Goal: Entertainment & Leisure: Browse casually

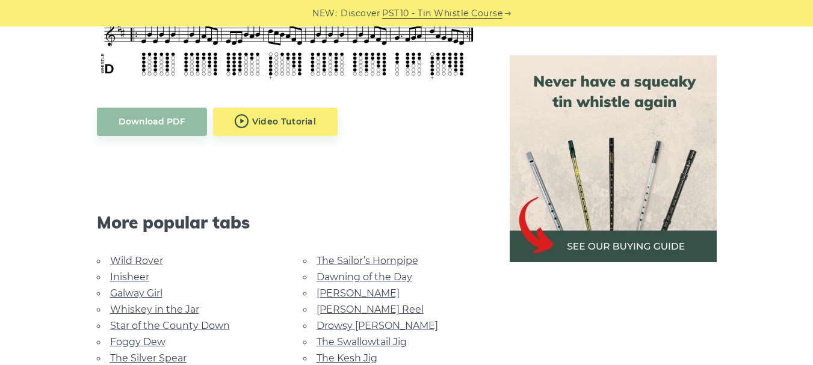
scroll to position [481, 0]
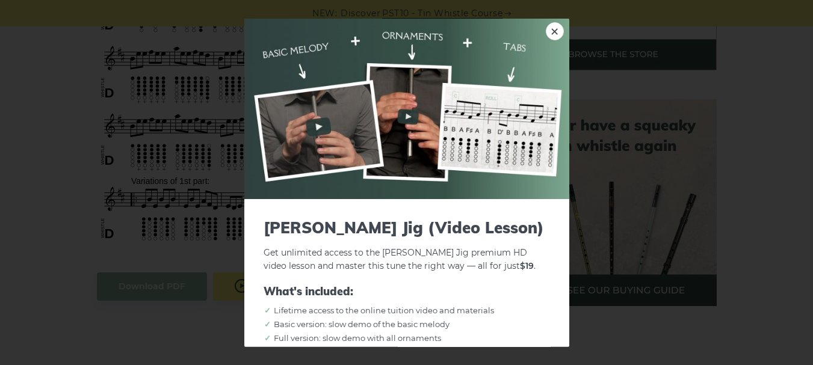
click at [536, 27] on img at bounding box center [406, 108] width 325 height 181
click at [404, 120] on img at bounding box center [406, 108] width 325 height 181
click at [345, 129] on img at bounding box center [406, 108] width 325 height 181
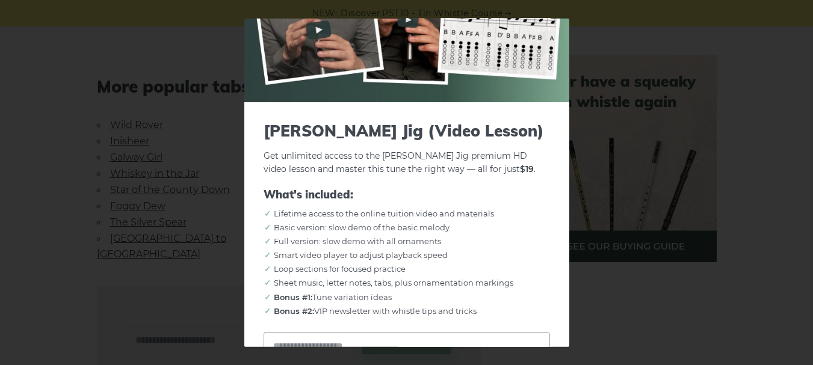
scroll to position [0, 0]
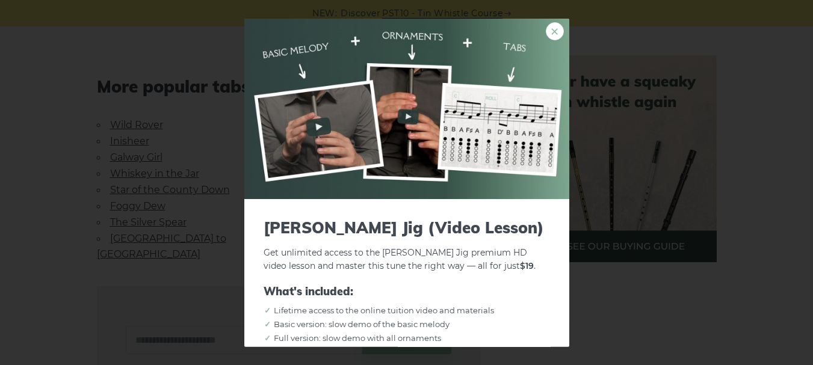
click at [548, 26] on link "×" at bounding box center [555, 31] width 18 height 18
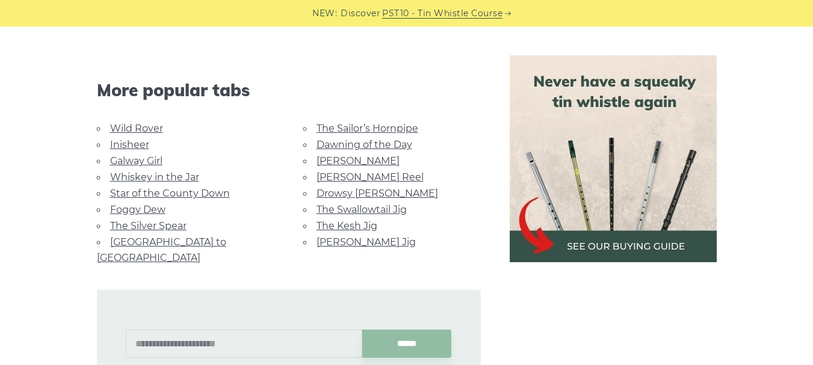
scroll to position [1083, 0]
